Goal: Communication & Community: Answer question/provide support

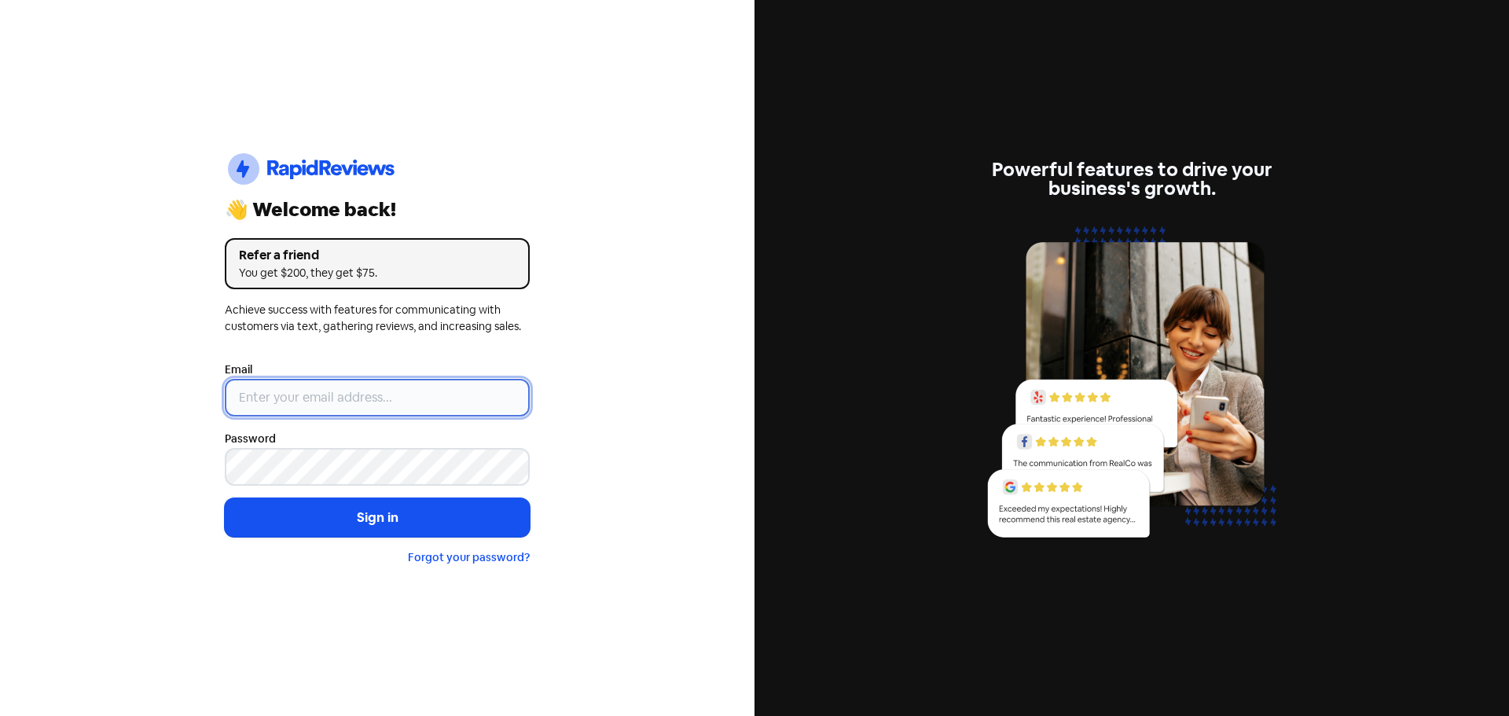
drag, startPoint x: 327, startPoint y: 399, endPoint x: 329, endPoint y: 415, distance: 15.9
click at [327, 399] on input "email" at bounding box center [377, 398] width 305 height 38
type input "[EMAIL_ADDRESS][DOMAIN_NAME]"
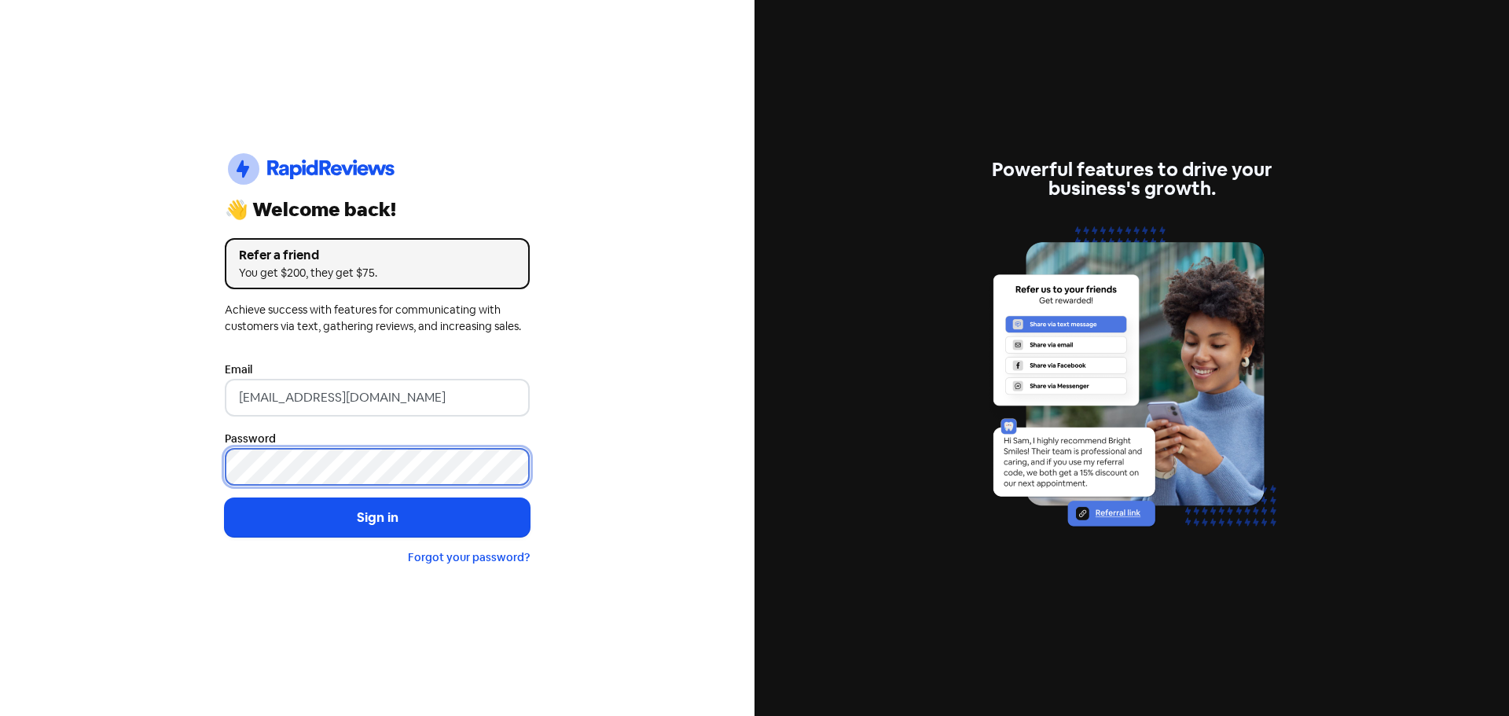
click at [225, 498] on button "Sign in" at bounding box center [377, 517] width 305 height 39
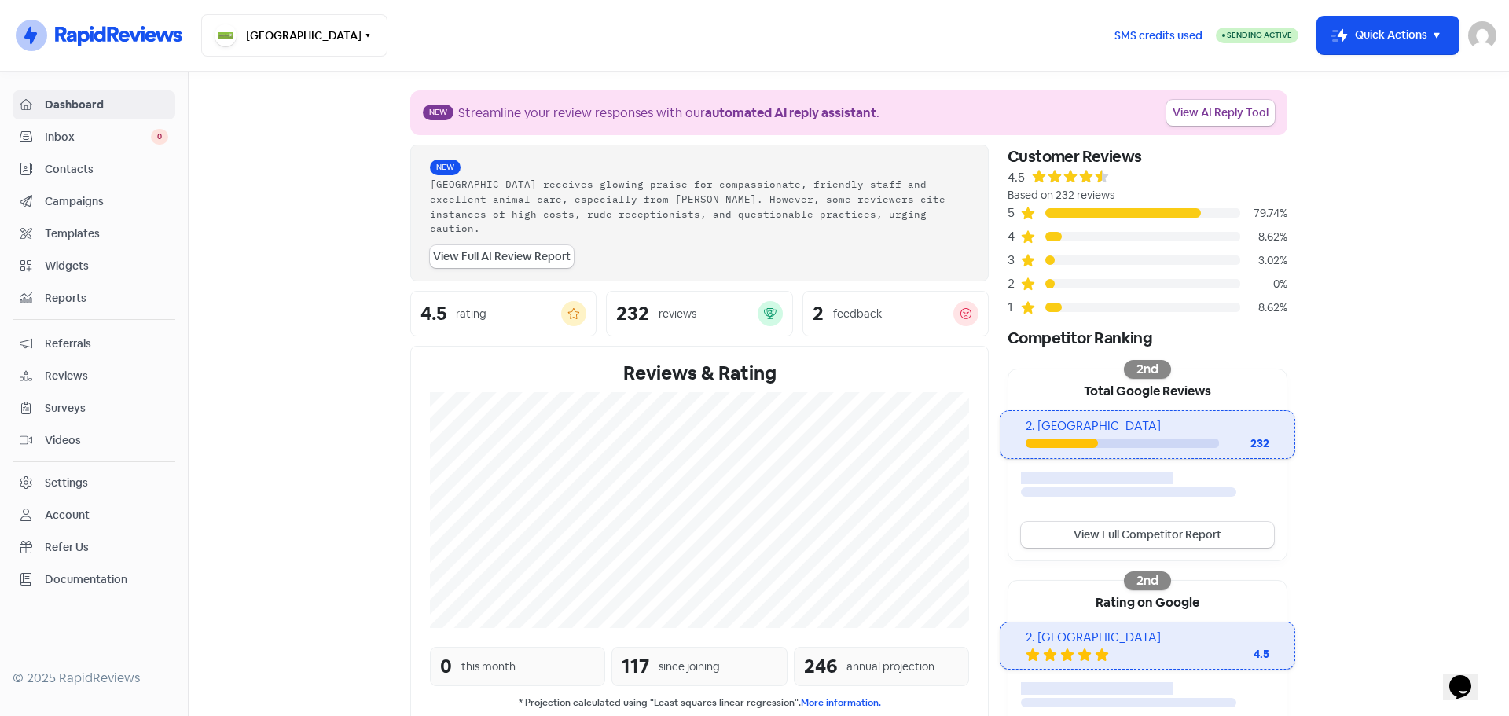
click at [112, 145] on div "Inbox 0" at bounding box center [94, 137] width 149 height 18
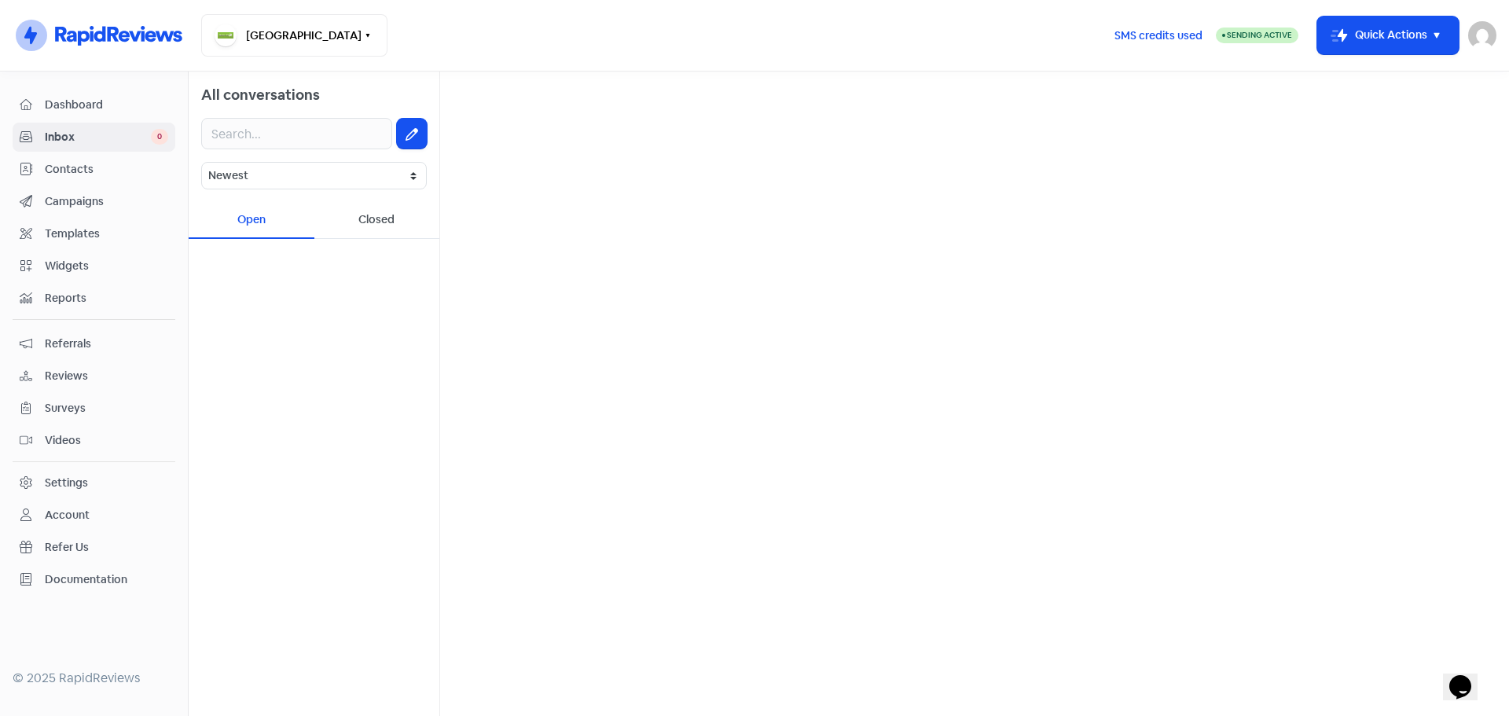
click at [425, 223] on div "Closed" at bounding box center [377, 220] width 126 height 37
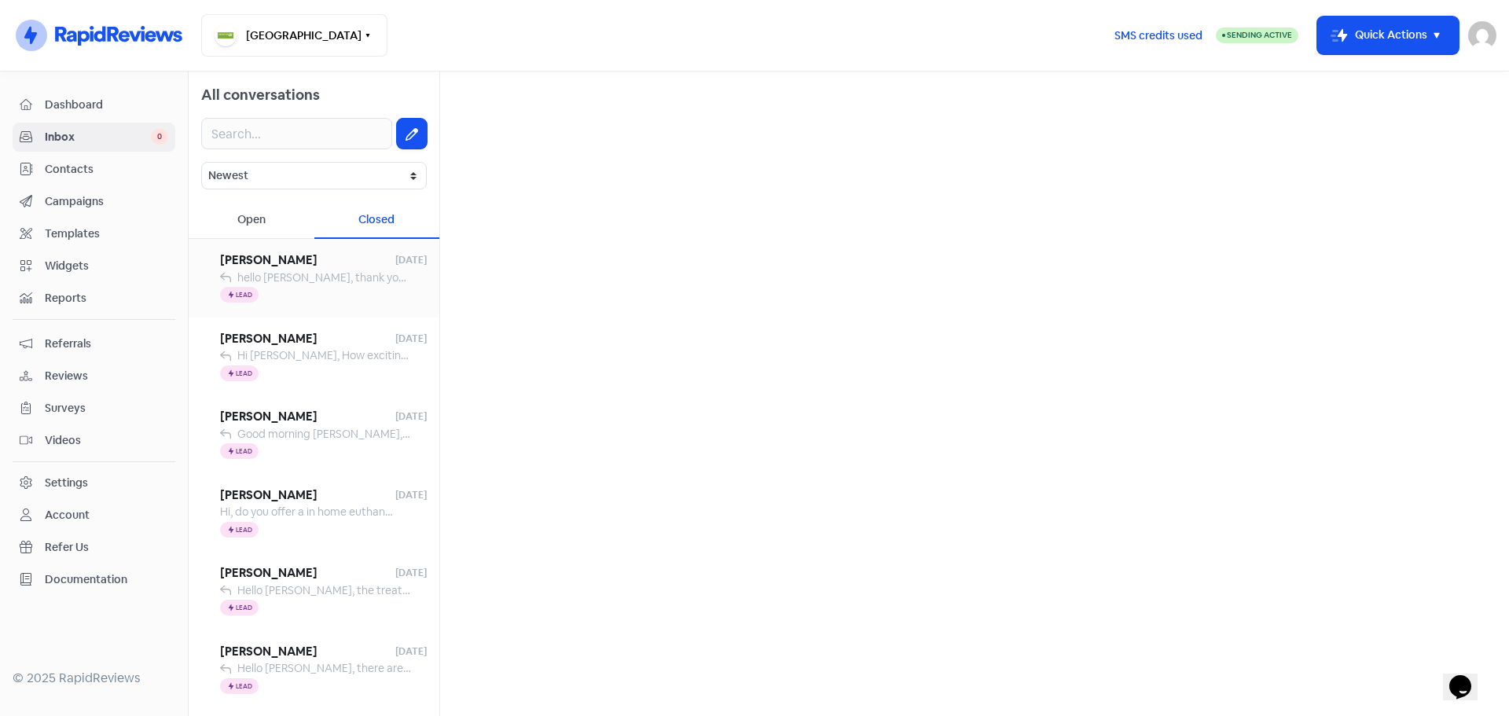
click at [282, 287] on div "Icon For Thunder Lead" at bounding box center [323, 295] width 207 height 19
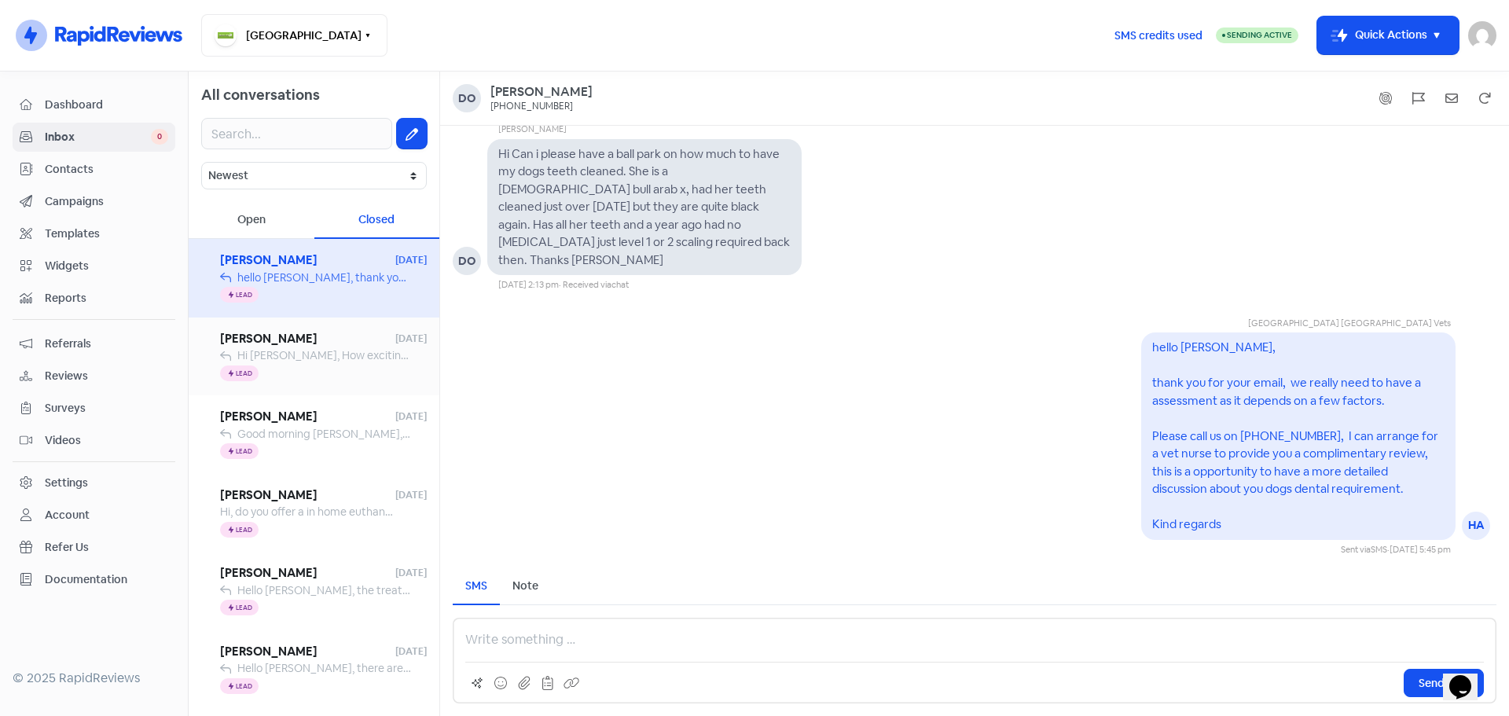
click at [356, 358] on span "Hi [PERSON_NAME], How exciting! I have just tried to give you a call, please gi…" at bounding box center [799, 355] width 1125 height 14
